Goal: Transaction & Acquisition: Book appointment/travel/reservation

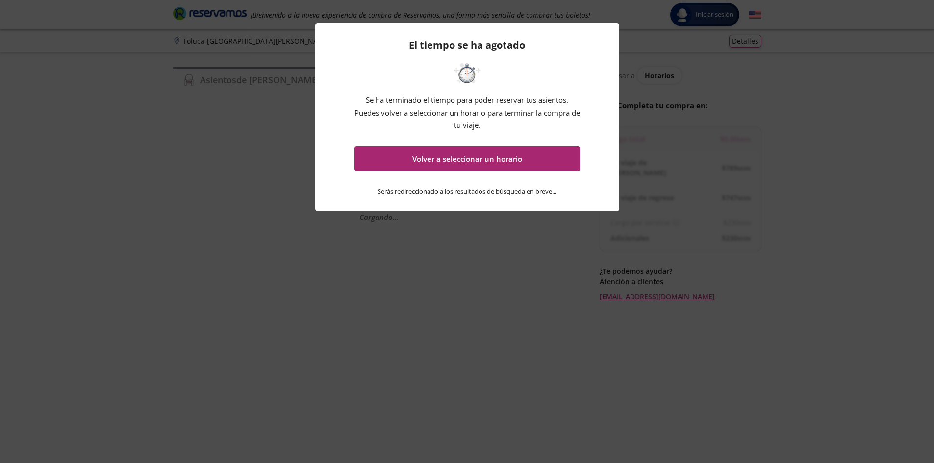
click at [494, 160] on button "Volver a seleccionar un horario" at bounding box center [468, 159] width 226 height 25
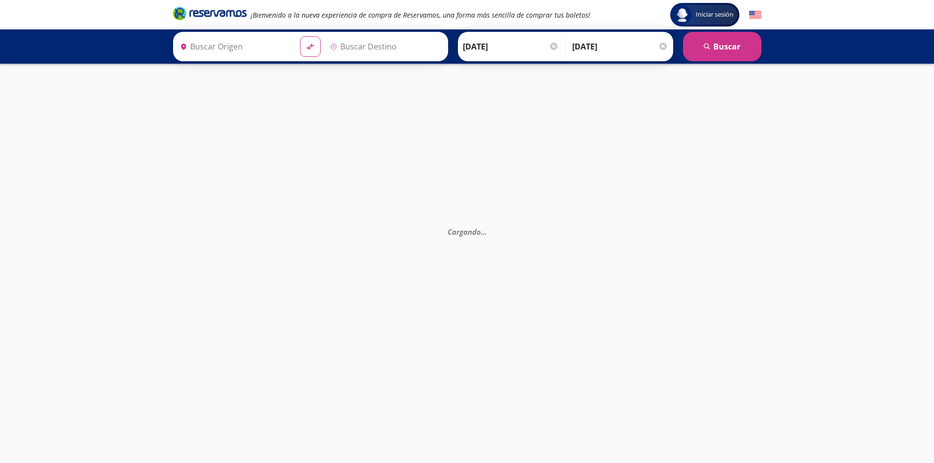
type input "Central Terrestre Potosina, [GEOGRAPHIC_DATA][PERSON_NAME]"
type input "Central de Autobuses, [GEOGRAPHIC_DATA]"
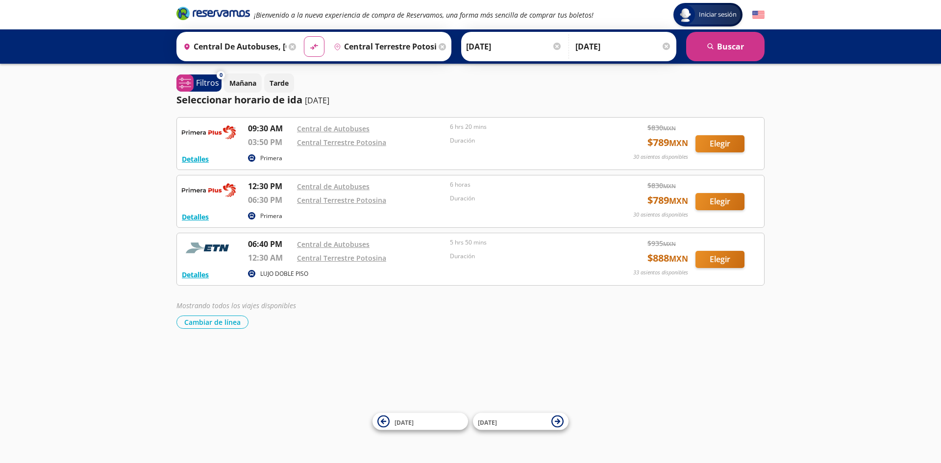
click at [269, 47] on input "Central de Autobuses, [GEOGRAPHIC_DATA]" at bounding box center [232, 46] width 107 height 25
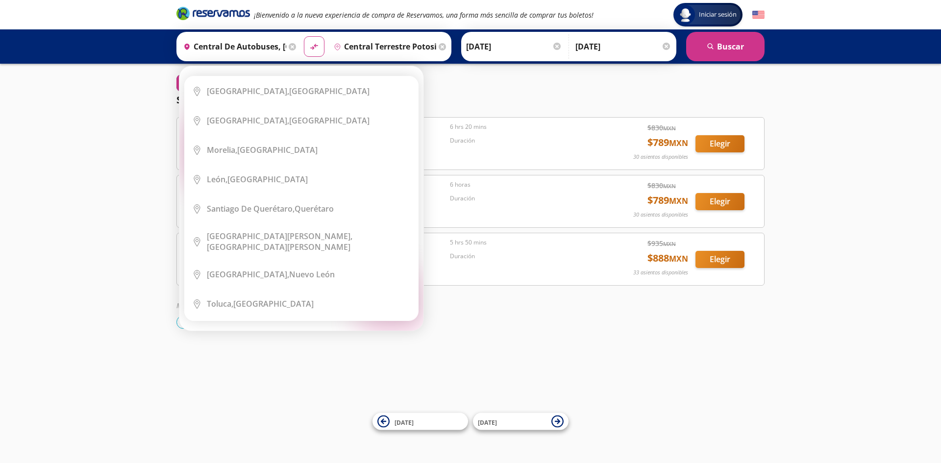
click at [290, 44] on icon at bounding box center [292, 46] width 7 height 7
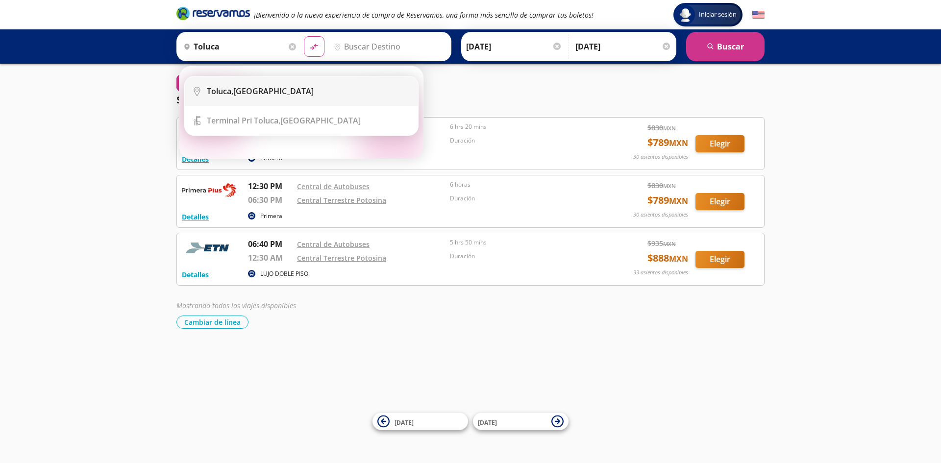
click at [244, 86] on div "Toluca, [GEOGRAPHIC_DATA]" at bounding box center [260, 91] width 107 height 11
type input "Toluca, [GEOGRAPHIC_DATA]"
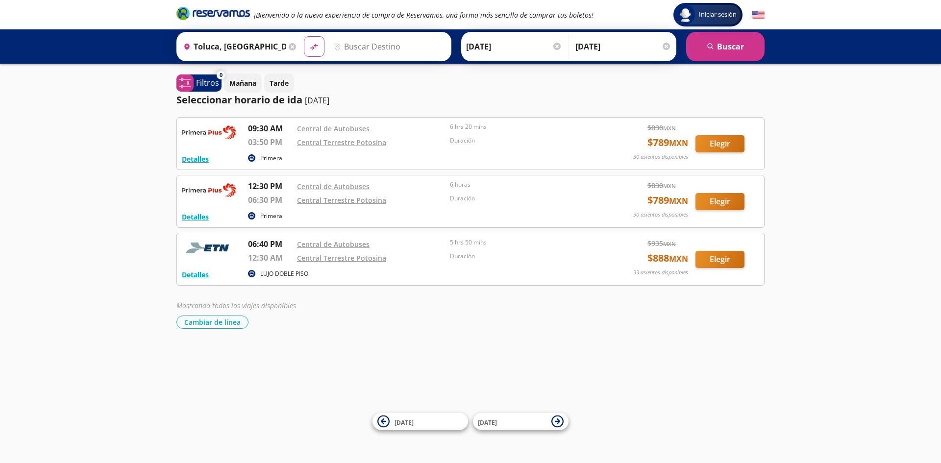
click at [352, 42] on input "Destino" at bounding box center [388, 46] width 117 height 25
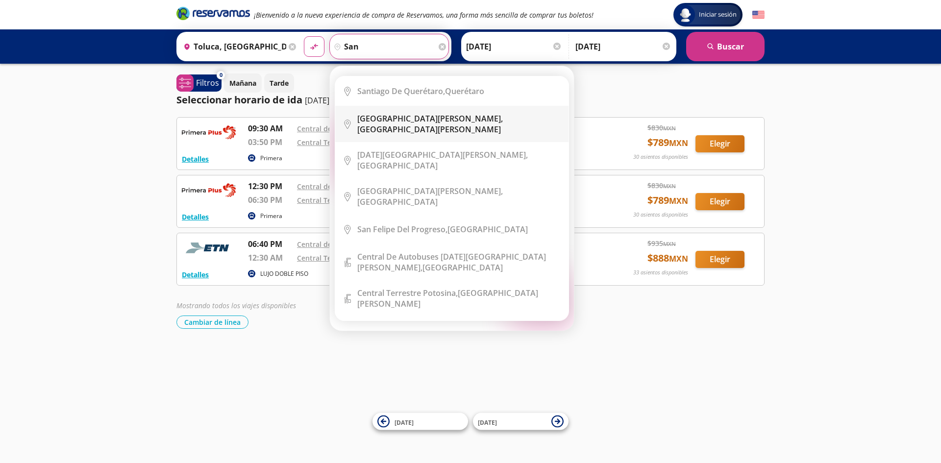
click at [379, 128] on li "City Icon [GEOGRAPHIC_DATA][PERSON_NAME], [GEOGRAPHIC_DATA][PERSON_NAME]" at bounding box center [451, 124] width 233 height 36
type input "[GEOGRAPHIC_DATA][PERSON_NAME], [GEOGRAPHIC_DATA][PERSON_NAME]"
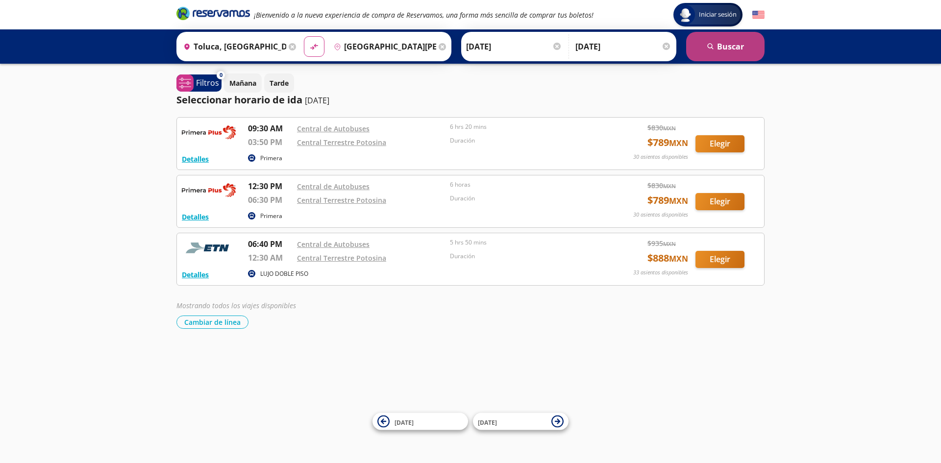
click at [731, 44] on button "search [GEOGRAPHIC_DATA]" at bounding box center [725, 46] width 78 height 29
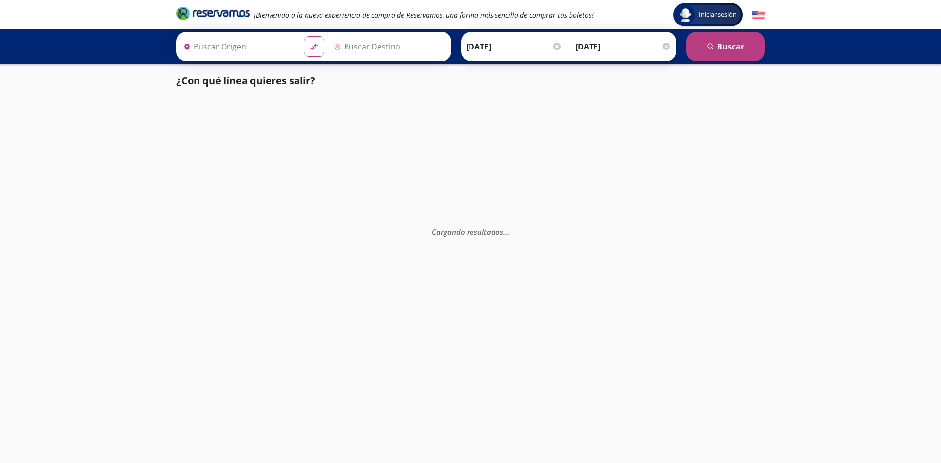
type input "Toluca, [GEOGRAPHIC_DATA]"
type input "[GEOGRAPHIC_DATA][PERSON_NAME], [GEOGRAPHIC_DATA][PERSON_NAME]"
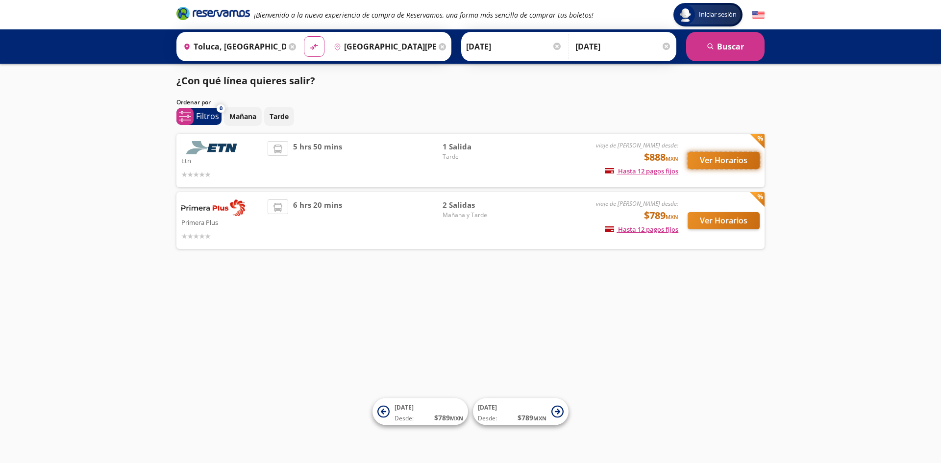
click at [729, 155] on button "Ver Horarios" at bounding box center [724, 160] width 72 height 17
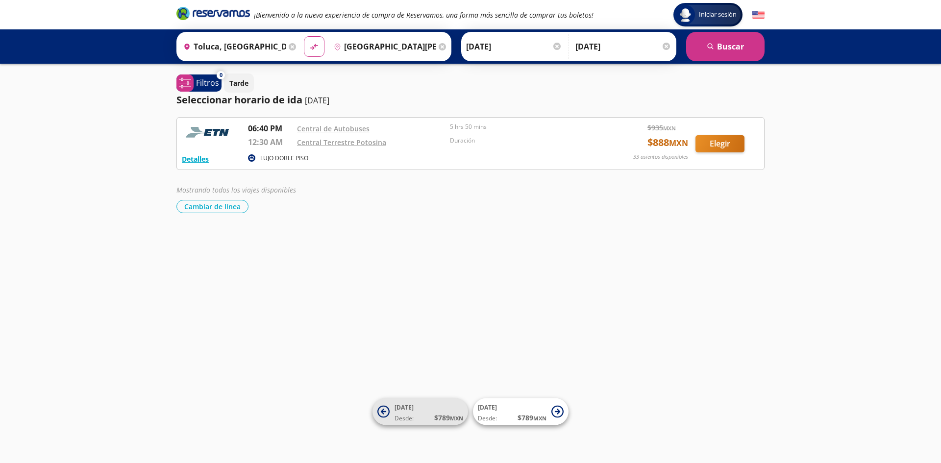
click at [384, 415] on icon at bounding box center [384, 412] width 12 height 12
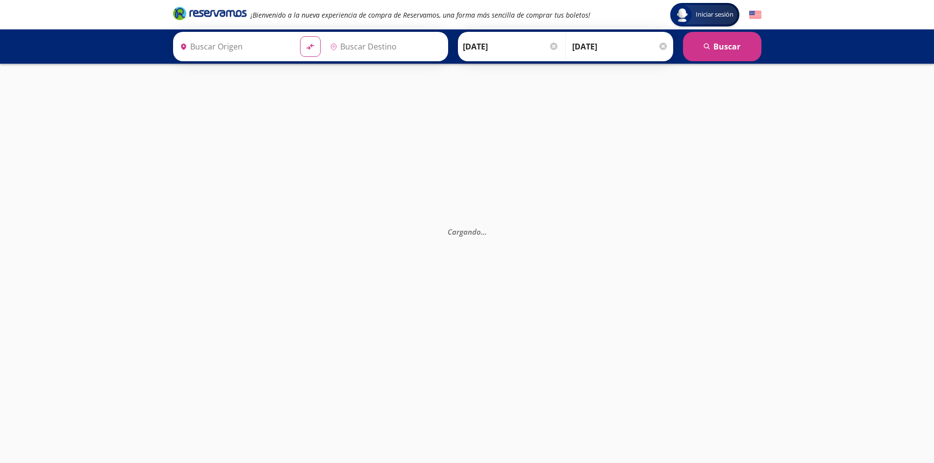
type input "[GEOGRAPHIC_DATA][PERSON_NAME], [GEOGRAPHIC_DATA][PERSON_NAME]"
type input "Toluca, [GEOGRAPHIC_DATA]"
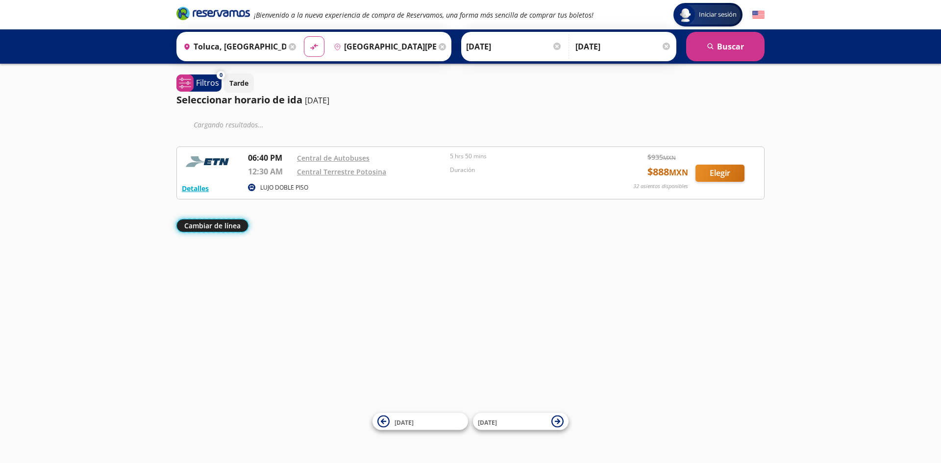
click at [225, 228] on button "Cambiar de línea" at bounding box center [213, 225] width 72 height 13
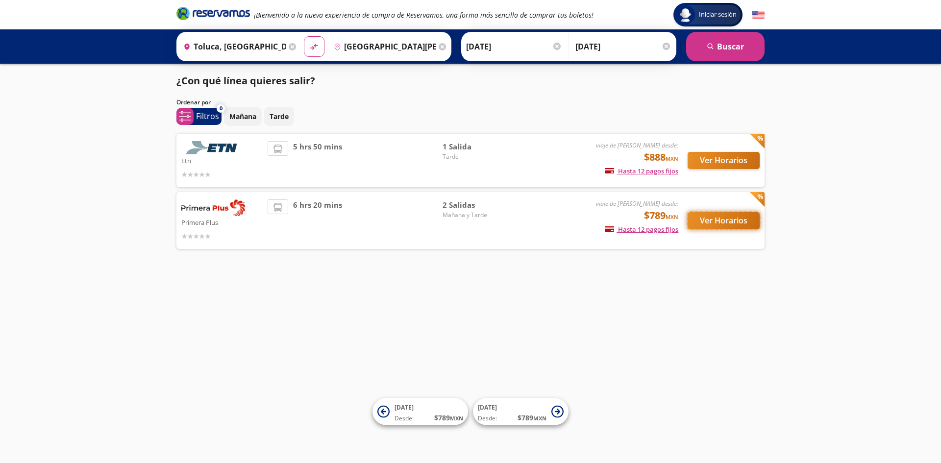
click at [725, 223] on button "Ver Horarios" at bounding box center [724, 220] width 72 height 17
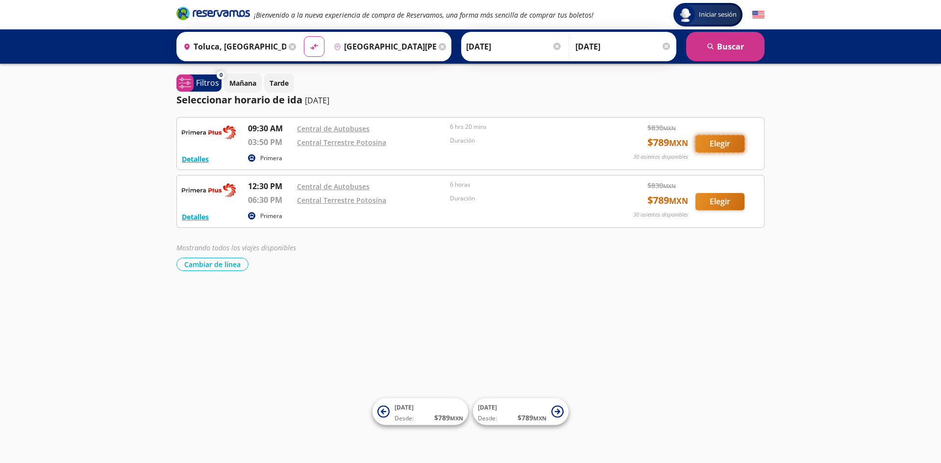
click at [713, 145] on button "Elegir" at bounding box center [720, 143] width 49 height 17
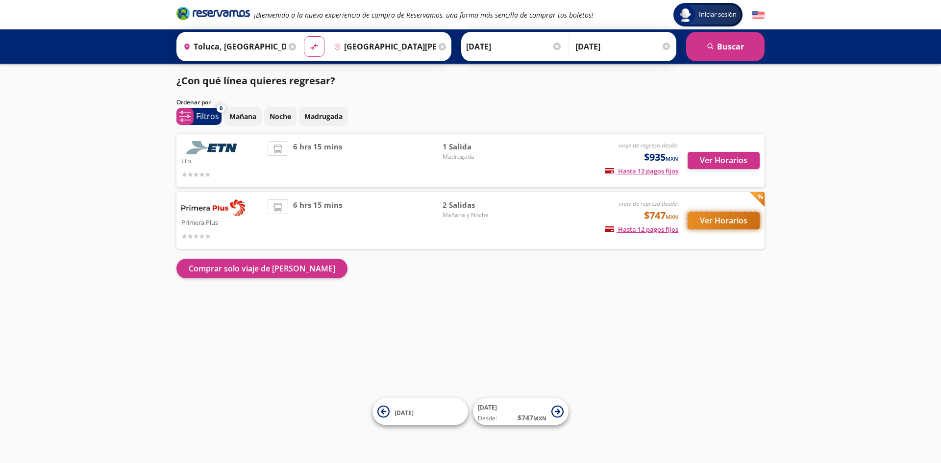
click at [728, 217] on button "Ver Horarios" at bounding box center [724, 220] width 72 height 17
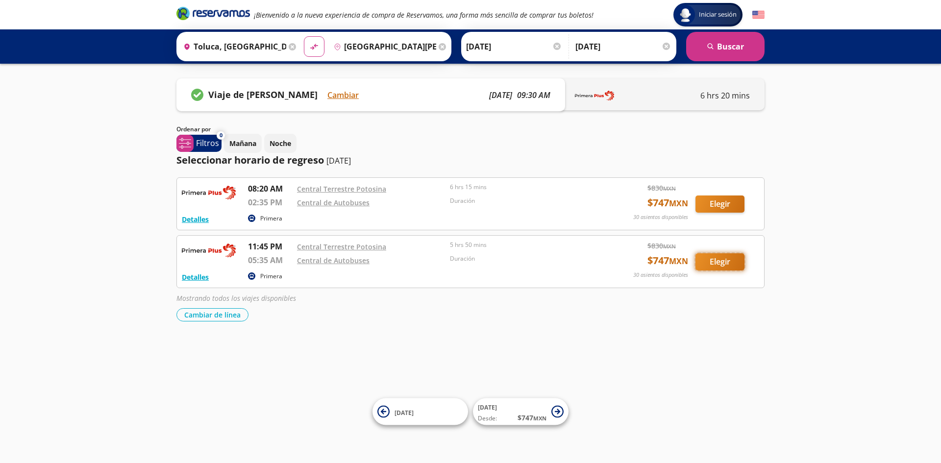
click at [727, 259] on button "Elegir" at bounding box center [720, 261] width 49 height 17
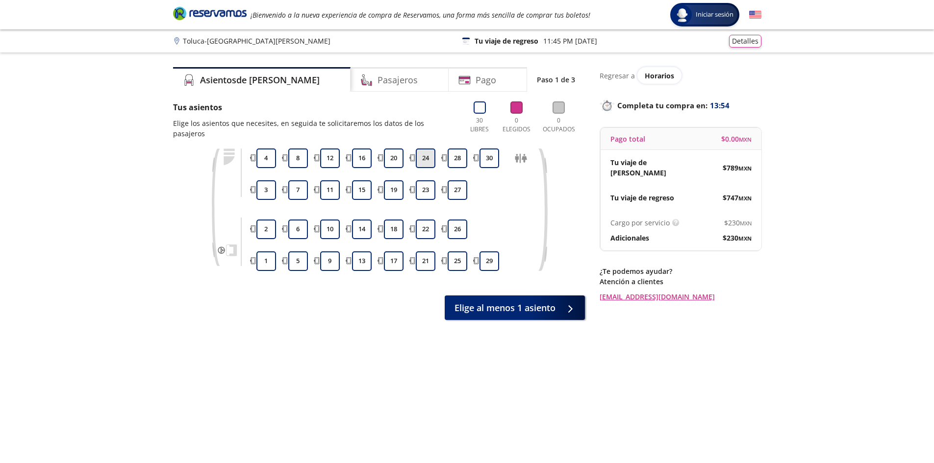
click at [428, 149] on button "24" at bounding box center [426, 159] width 20 height 20
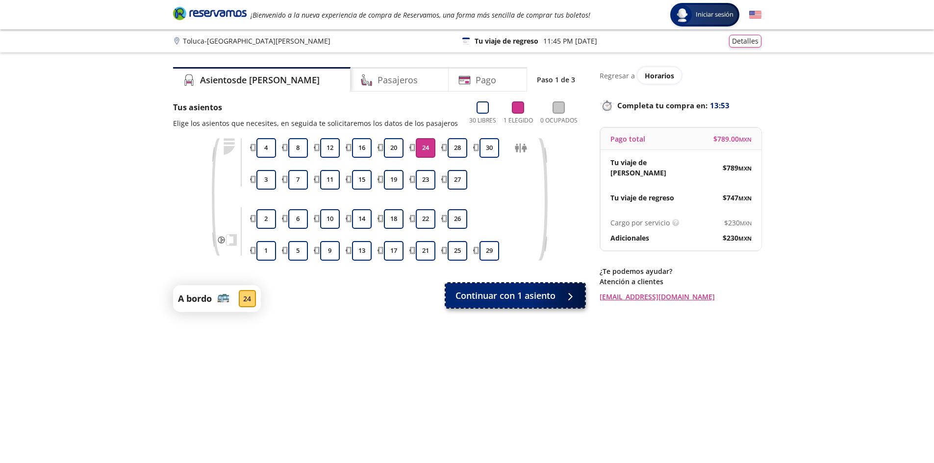
click at [504, 298] on span "Continuar con 1 asiento" at bounding box center [506, 295] width 100 height 13
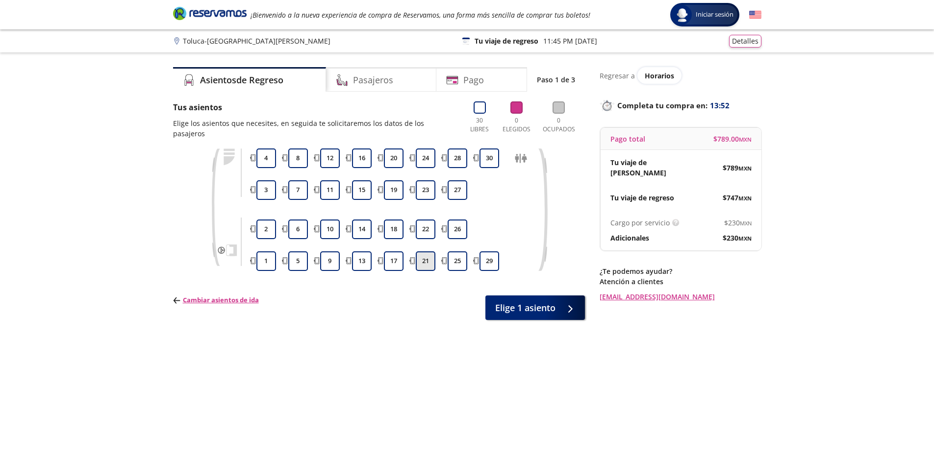
click at [425, 252] on button "21" at bounding box center [426, 262] width 20 height 20
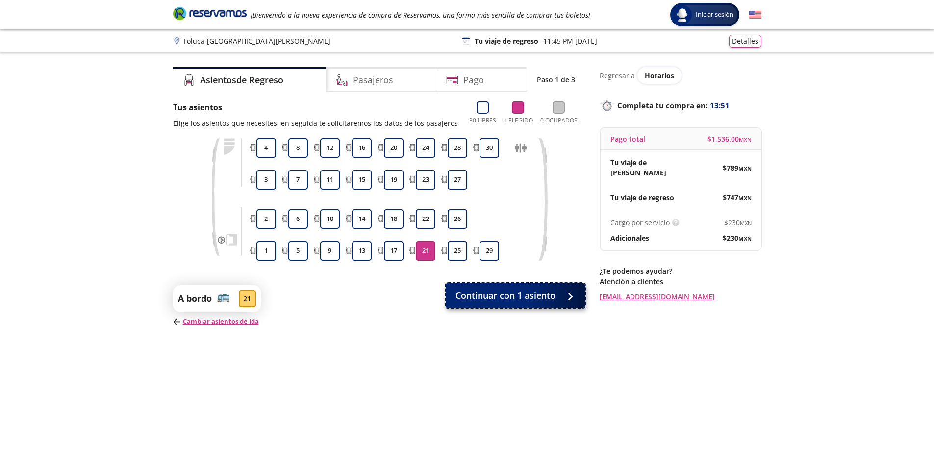
click at [527, 295] on span "Continuar con 1 asiento" at bounding box center [506, 295] width 100 height 13
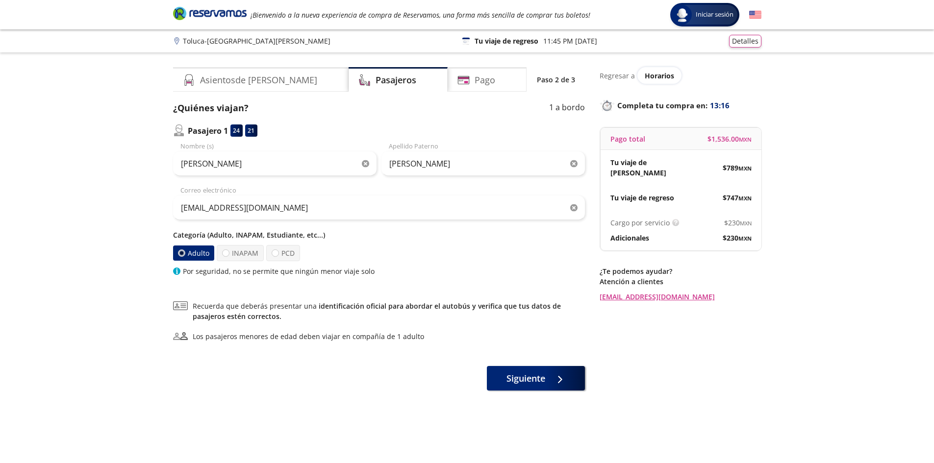
click at [751, 294] on div "Regresar a Horarios Completa tu compra en : 13:16 Pago total $ 1,536.00 MXN Tu …" at bounding box center [681, 264] width 162 height 394
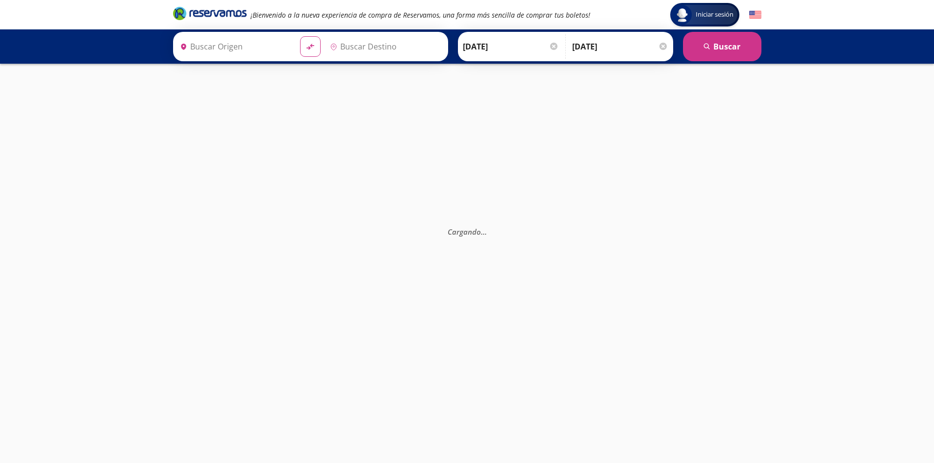
type input "Central de Autobuses, [GEOGRAPHIC_DATA]"
type input "Central Terrestre Potosina, [GEOGRAPHIC_DATA][PERSON_NAME]"
